Goal: Task Accomplishment & Management: Use online tool/utility

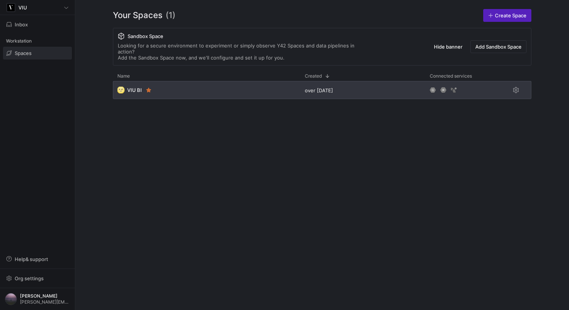
click at [172, 82] on div "🌝 VIU BI" at bounding box center [206, 90] width 187 height 18
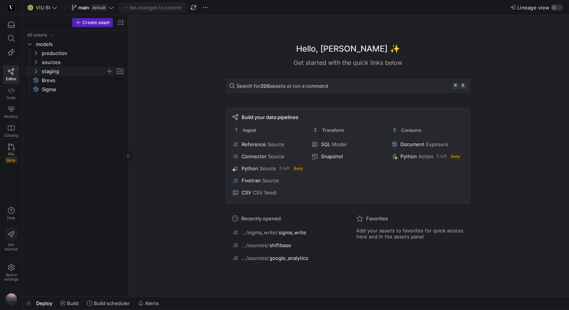
click at [33, 71] on icon "Press SPACE to select this row." at bounding box center [35, 71] width 5 height 5
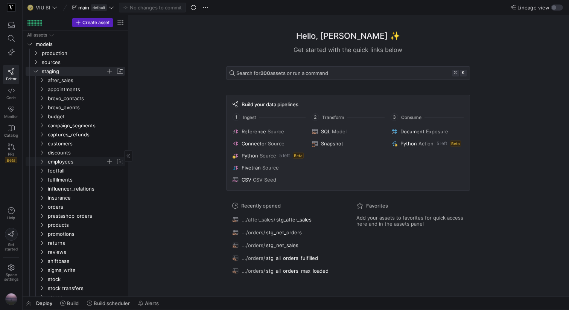
click at [41, 161] on icon "Press SPACE to select this row." at bounding box center [41, 161] width 5 height 5
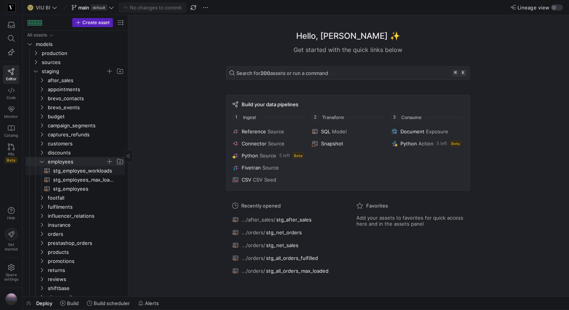
click at [87, 170] on span "stg_employee_workloads​​​​​​​​​​" at bounding box center [84, 170] width 63 height 9
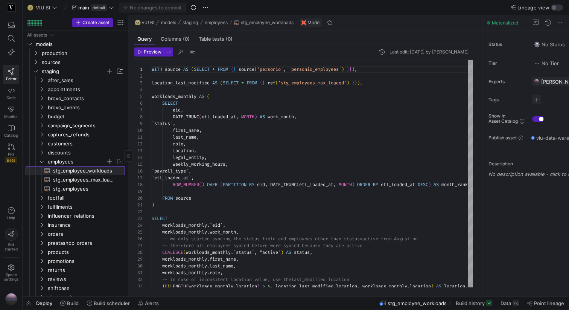
scroll to position [68, 0]
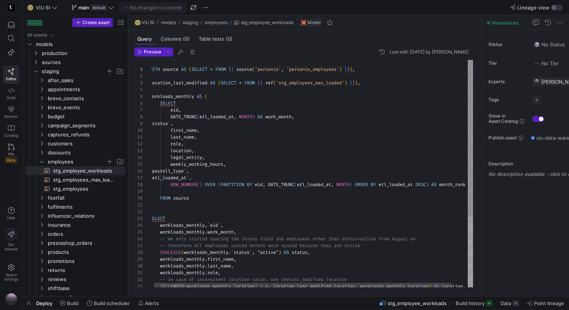
type textarea "last_name, role, location, legal_entity, weekly_working_hours, `payroll_type`, …"
drag, startPoint x: 201, startPoint y: 150, endPoint x: 165, endPoint y: 149, distance: 36.2
click at [165, 149] on div "WITH source AS ( SELECT * FROM { { source ( 'personio' , 'personio_employees' )…" at bounding box center [319, 224] width 341 height 329
